Goal: Task Accomplishment & Management: Manage account settings

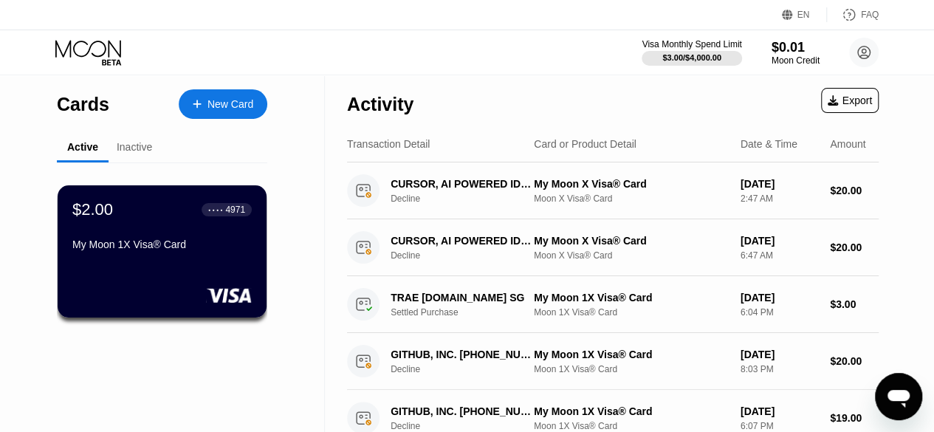
click at [140, 136] on div "Inactive" at bounding box center [135, 148] width 52 height 29
click at [140, 146] on div "Inactive" at bounding box center [134, 147] width 35 height 12
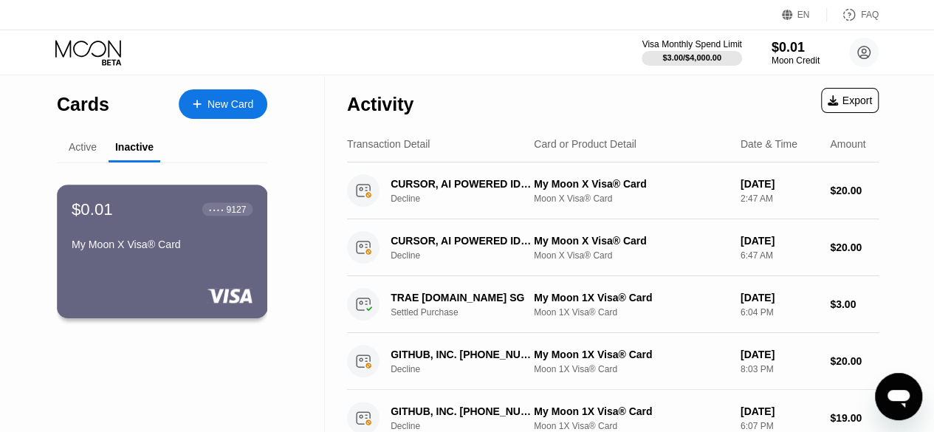
click at [168, 212] on div "$0.01 ● ● ● ● 9127" at bounding box center [162, 208] width 181 height 19
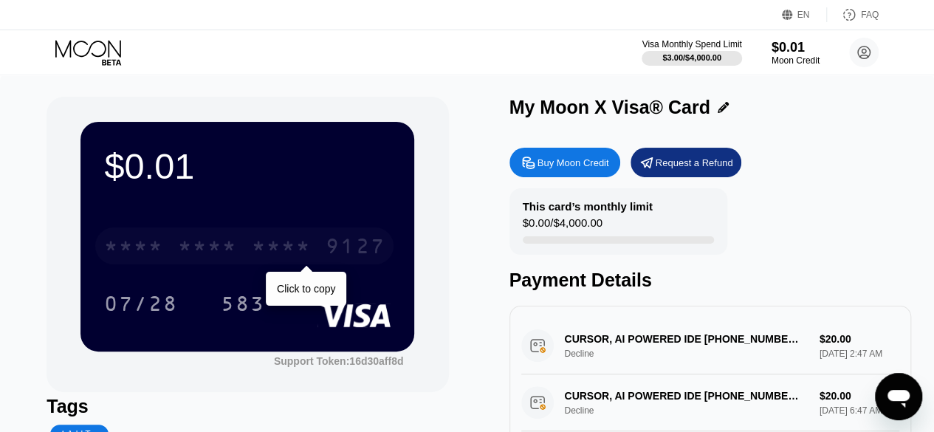
click at [248, 231] on div "* * * * * * * * * * * * 9127" at bounding box center [244, 246] width 298 height 37
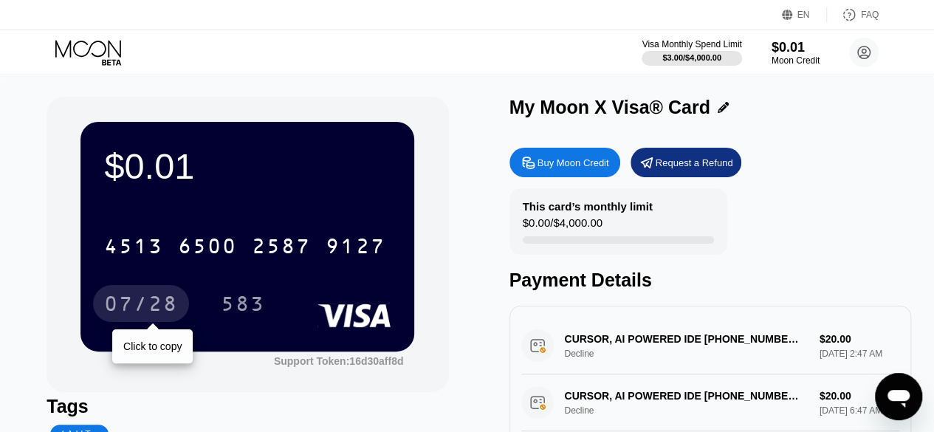
click at [134, 310] on div "07/28" at bounding box center [141, 306] width 74 height 24
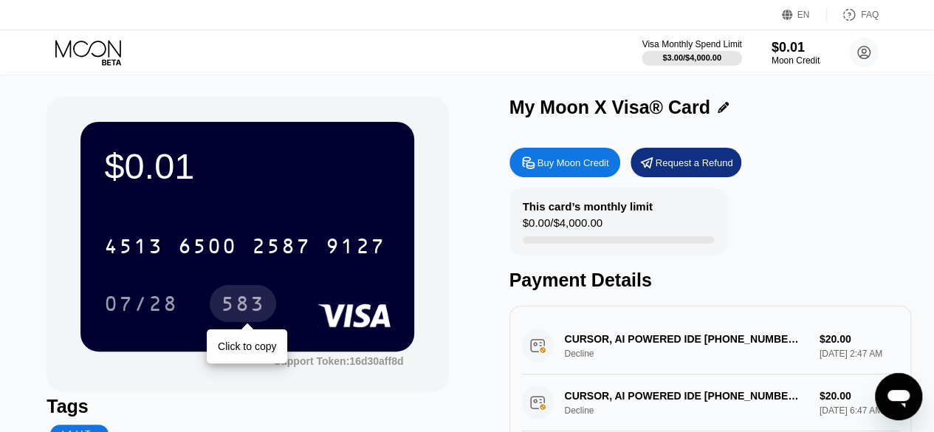
click at [228, 308] on div "583" at bounding box center [243, 306] width 44 height 24
